Goal: Find contact information: Find contact information

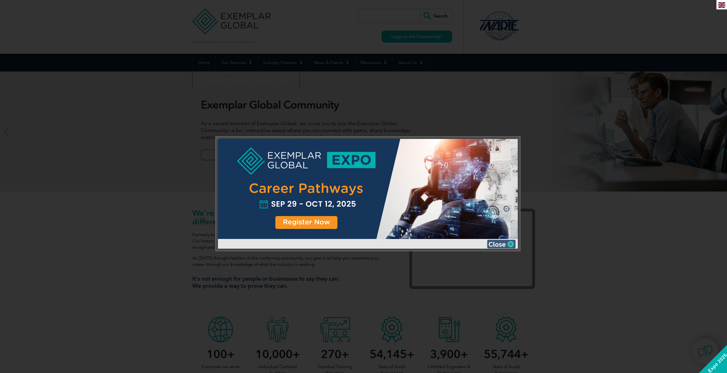
click at [508, 242] on img at bounding box center [501, 244] width 29 height 9
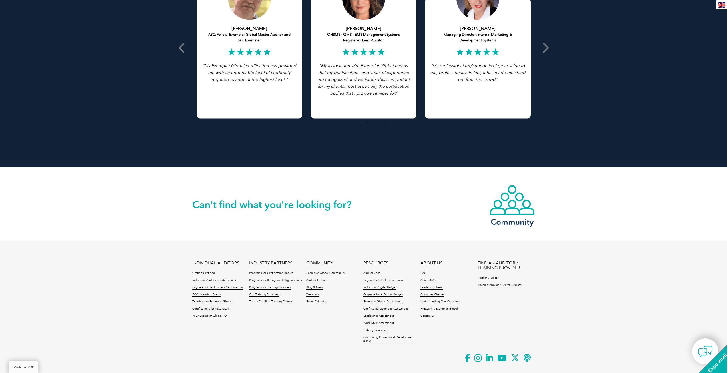
scroll to position [1192, 0]
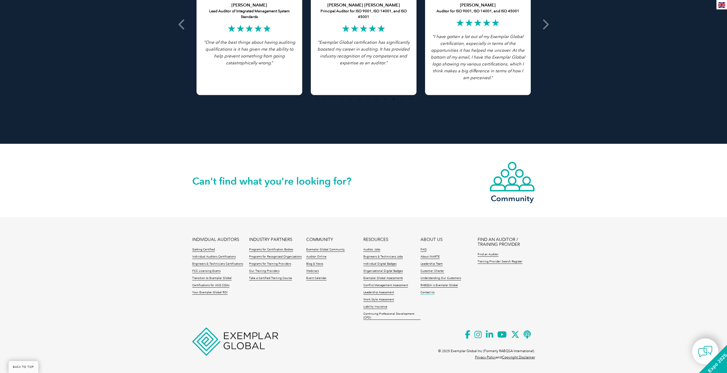
click at [426, 292] on link "Contact Us" at bounding box center [427, 292] width 14 height 4
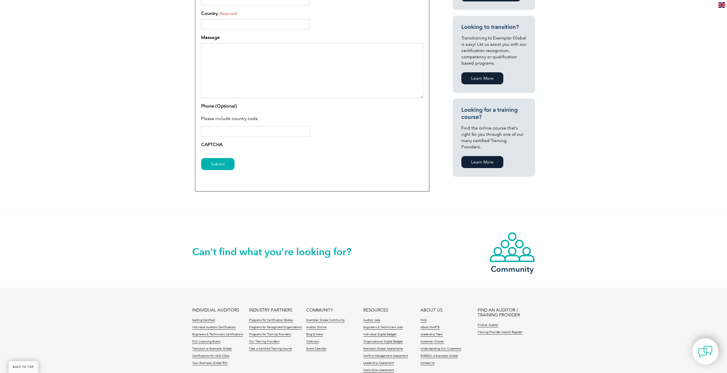
scroll to position [296, 0]
